Goal: Task Accomplishment & Management: Manage account settings

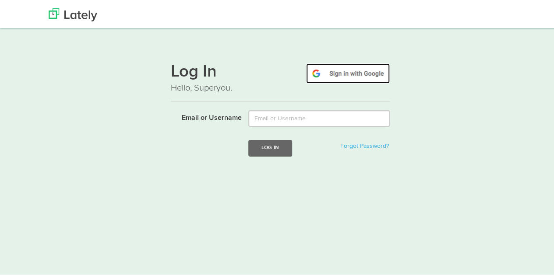
click at [337, 75] on img at bounding box center [348, 72] width 84 height 20
click at [345, 74] on img at bounding box center [348, 72] width 84 height 20
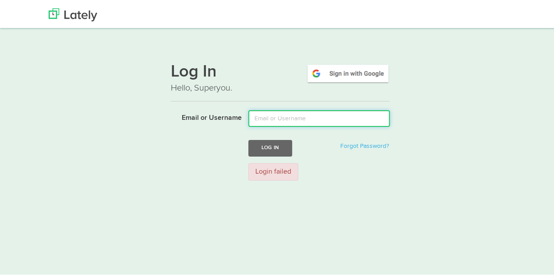
click at [290, 117] on input "Email or Username" at bounding box center [318, 117] width 141 height 17
type input "[EMAIL_ADDRESS][DOMAIN_NAME]"
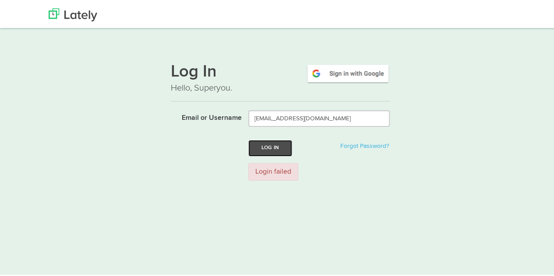
click at [266, 153] on button "Log In" at bounding box center [270, 146] width 44 height 16
